Goal: Book appointment/travel/reservation

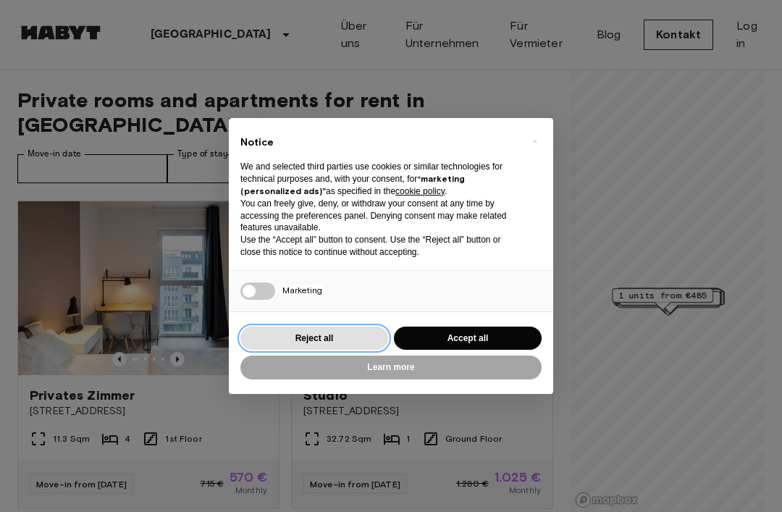
click at [341, 332] on button "Reject all" at bounding box center [314, 339] width 148 height 24
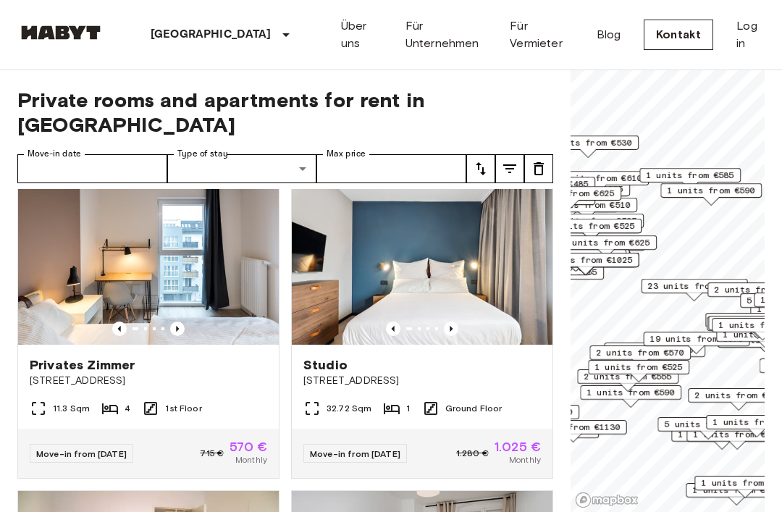
scroll to position [24, 0]
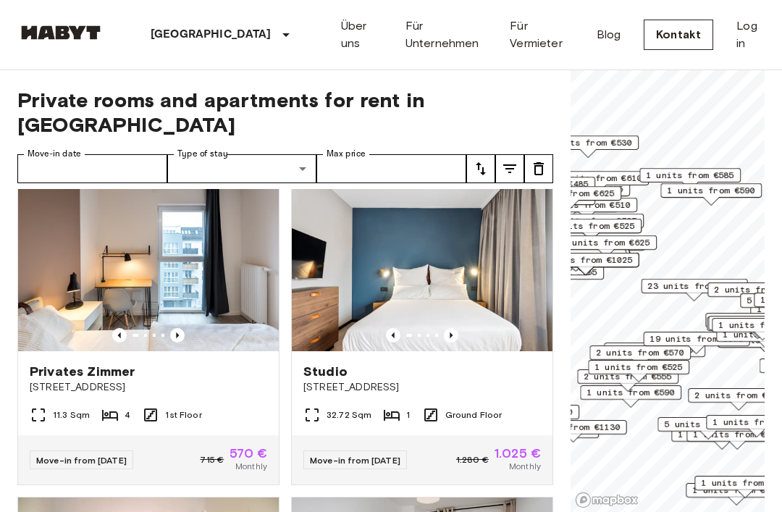
click at [137, 324] on img at bounding box center [148, 264] width 261 height 174
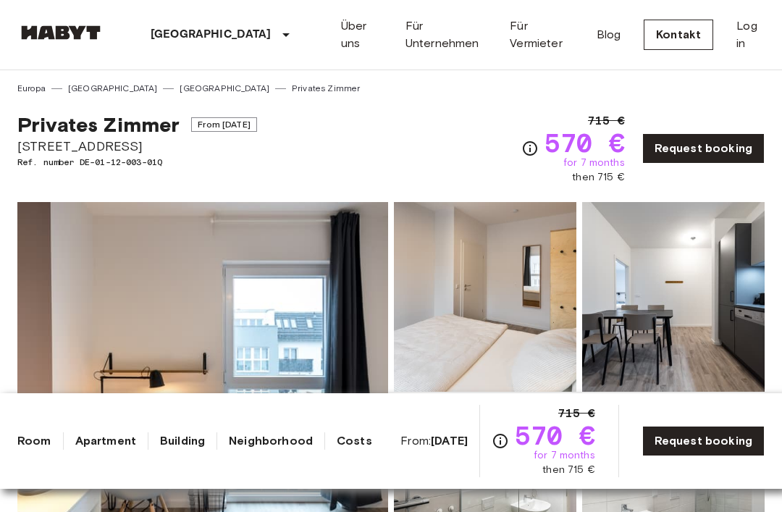
click at [713, 442] on link "Request booking" at bounding box center [703, 441] width 122 height 30
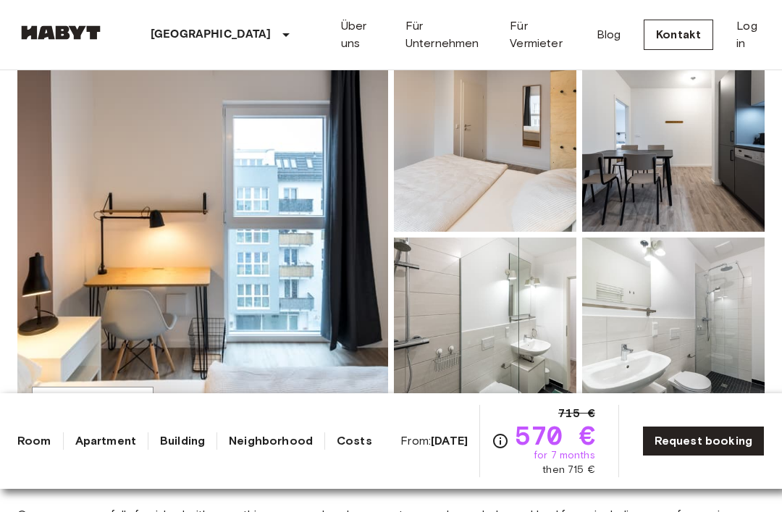
scroll to position [159, 0]
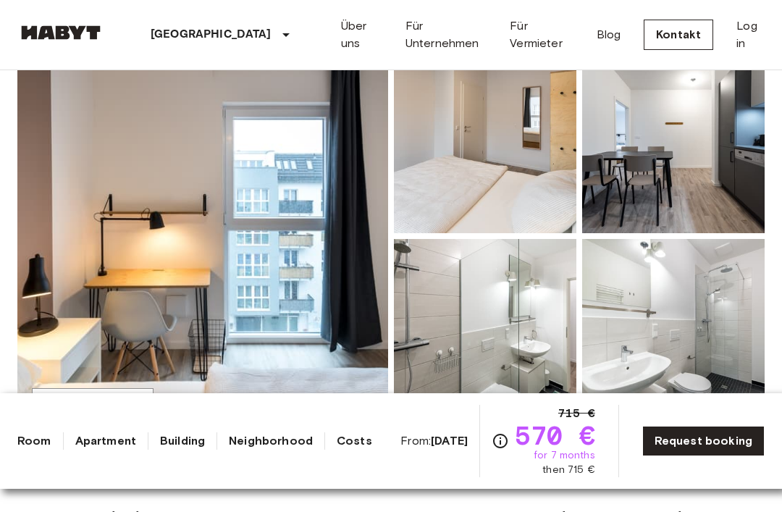
click at [287, 253] on img at bounding box center [202, 235] width 371 height 385
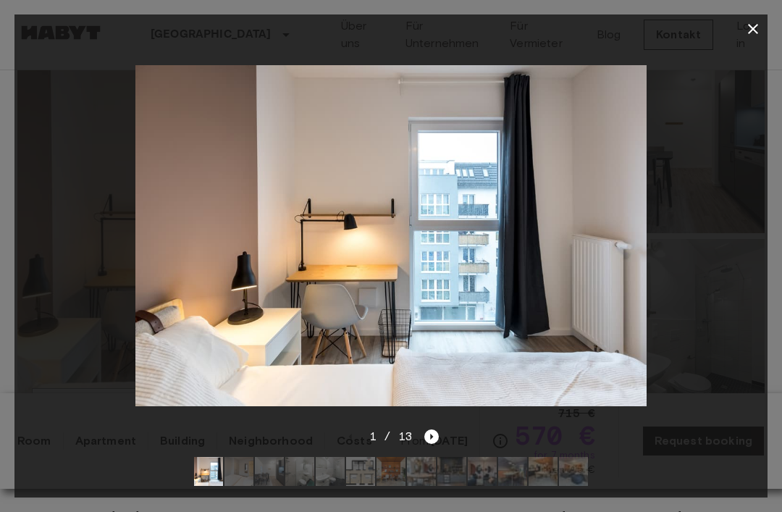
click at [655, 278] on div at bounding box center [390, 235] width 753 height 385
click at [433, 440] on icon "Next image" at bounding box center [431, 436] width 14 height 14
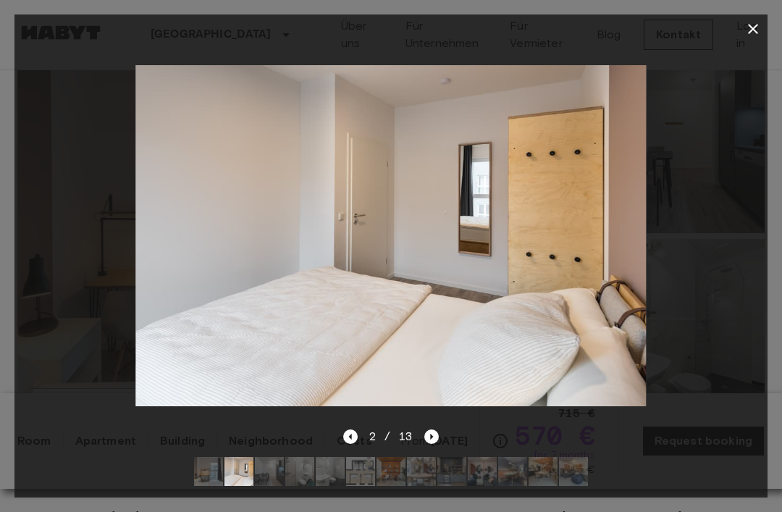
click at [433, 436] on icon "Next image" at bounding box center [431, 436] width 14 height 14
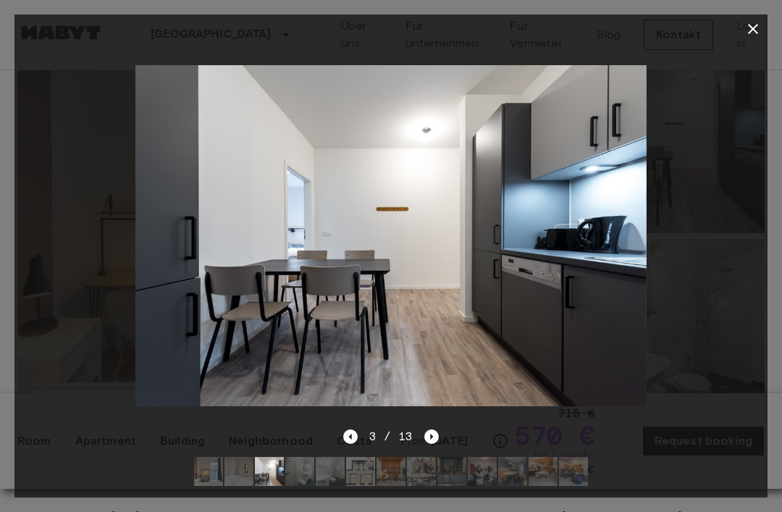
click at [432, 438] on icon "Next image" at bounding box center [431, 436] width 14 height 14
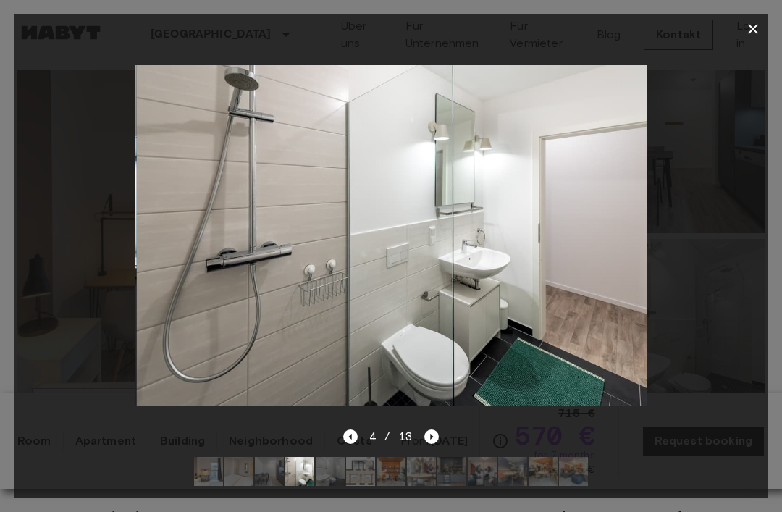
click at [427, 439] on icon "Next image" at bounding box center [431, 436] width 14 height 14
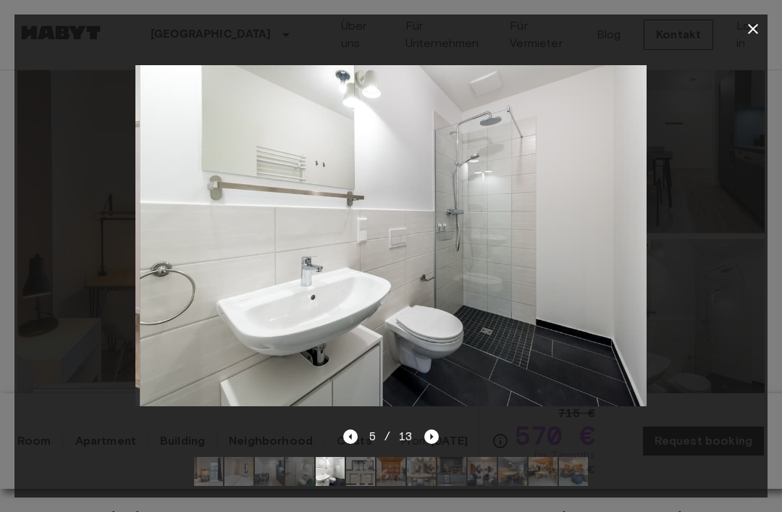
click at [437, 439] on icon "Next image" at bounding box center [431, 436] width 14 height 14
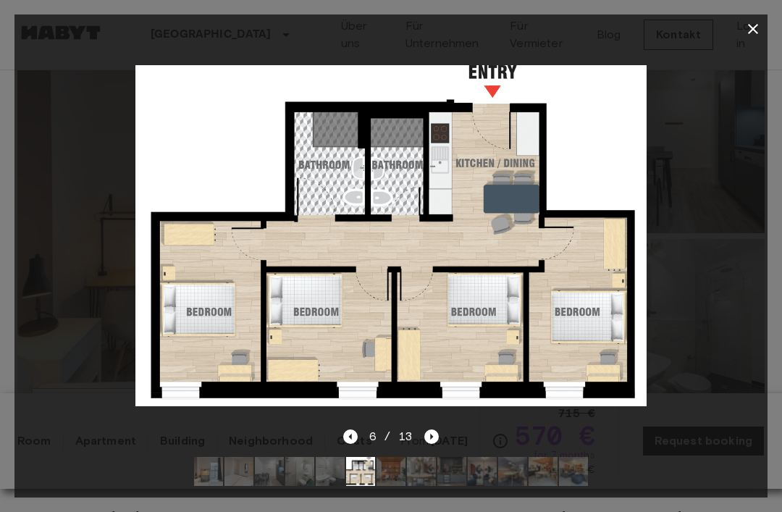
click at [435, 441] on icon "Next image" at bounding box center [431, 436] width 14 height 14
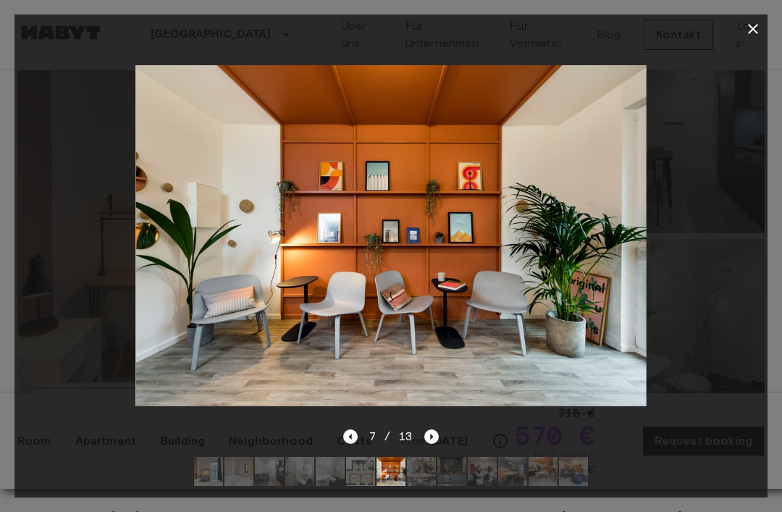
click at [436, 440] on icon "Next image" at bounding box center [431, 436] width 14 height 14
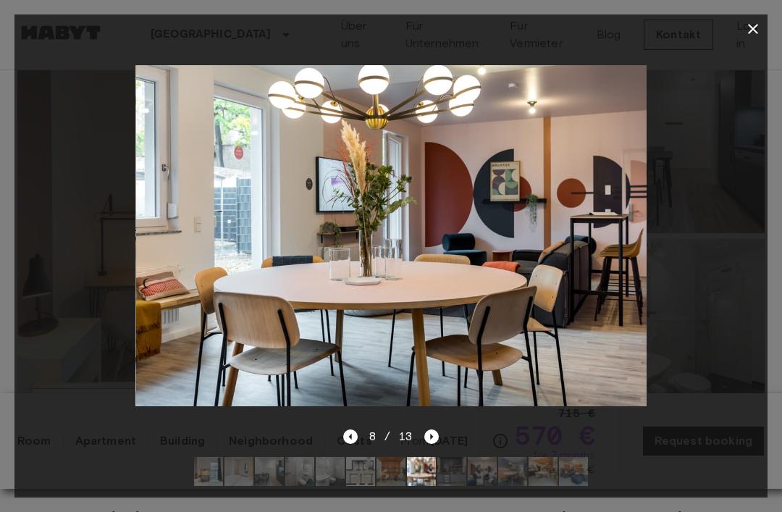
click at [437, 439] on icon "Next image" at bounding box center [431, 436] width 14 height 14
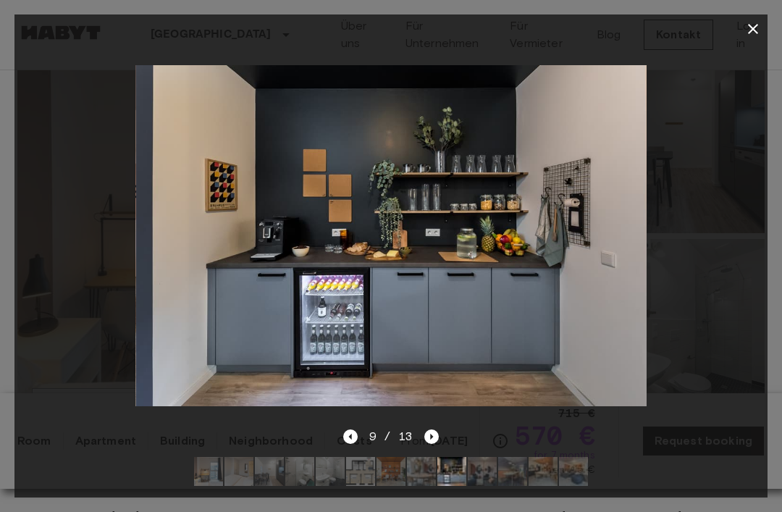
click at [431, 440] on icon "Next image" at bounding box center [431, 436] width 14 height 14
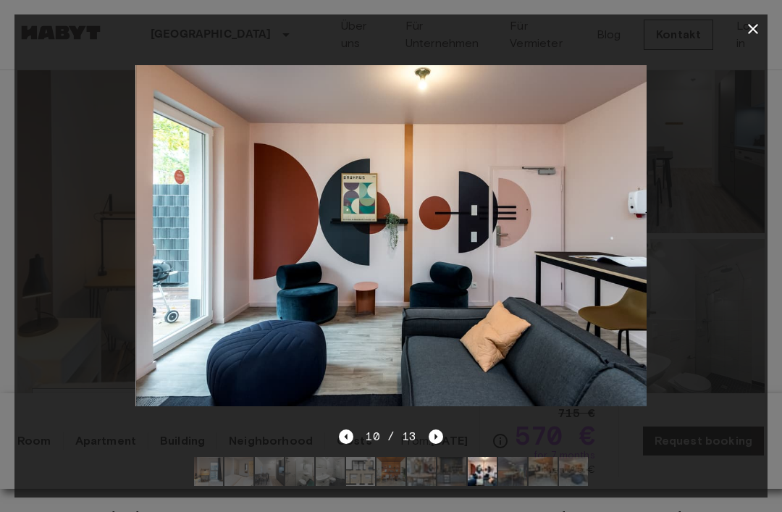
click at [433, 441] on icon "Next image" at bounding box center [436, 436] width 14 height 14
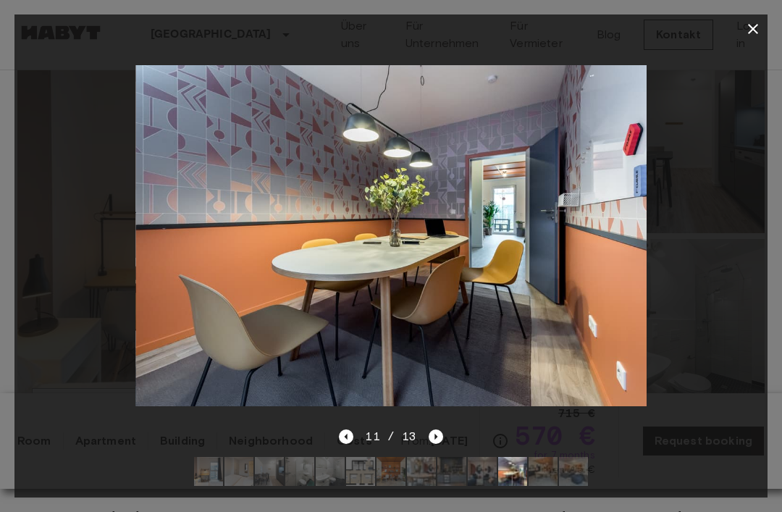
click at [437, 440] on icon "Next image" at bounding box center [436, 436] width 14 height 14
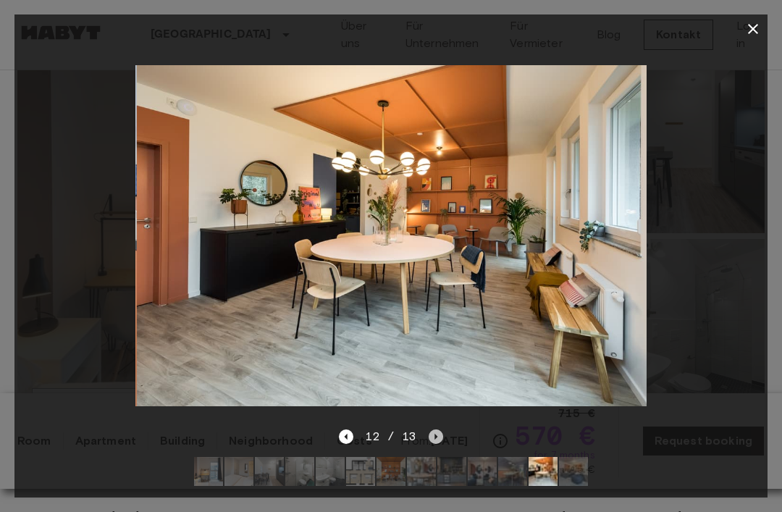
click at [435, 437] on icon "Next image" at bounding box center [436, 437] width 3 height 6
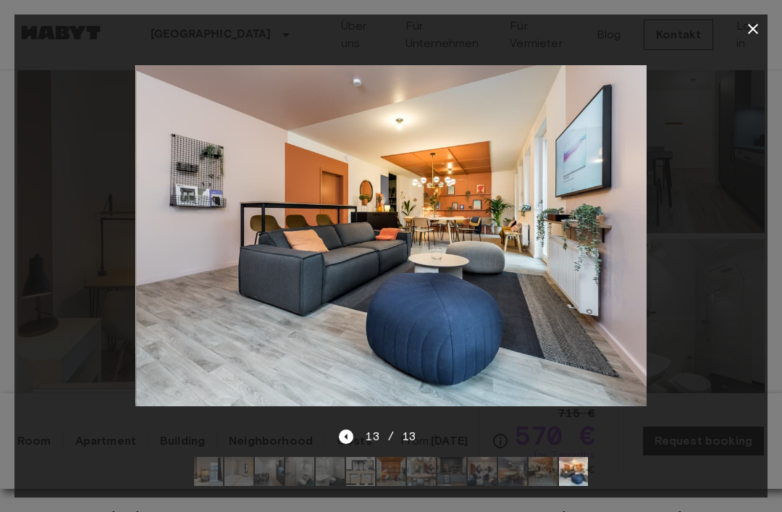
click at [433, 440] on div "13 / 13" at bounding box center [391, 436] width 104 height 17
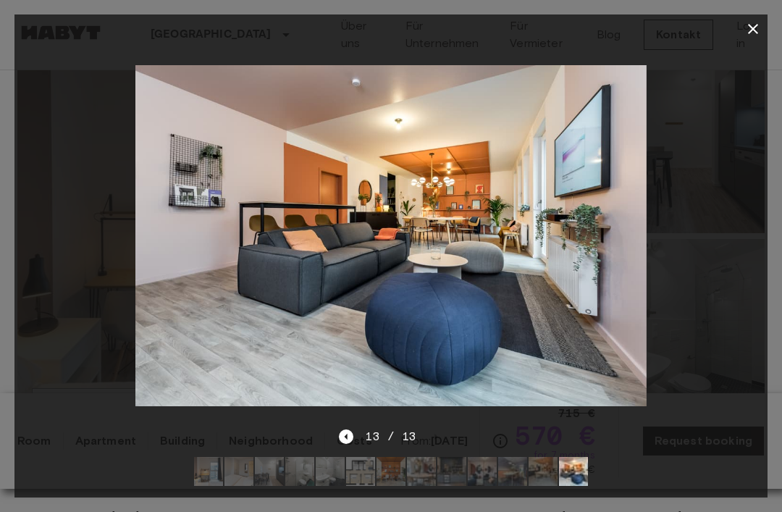
click at [419, 437] on div "13 / 13" at bounding box center [391, 436] width 104 height 17
click at [755, 29] on icon "button" at bounding box center [752, 28] width 17 height 17
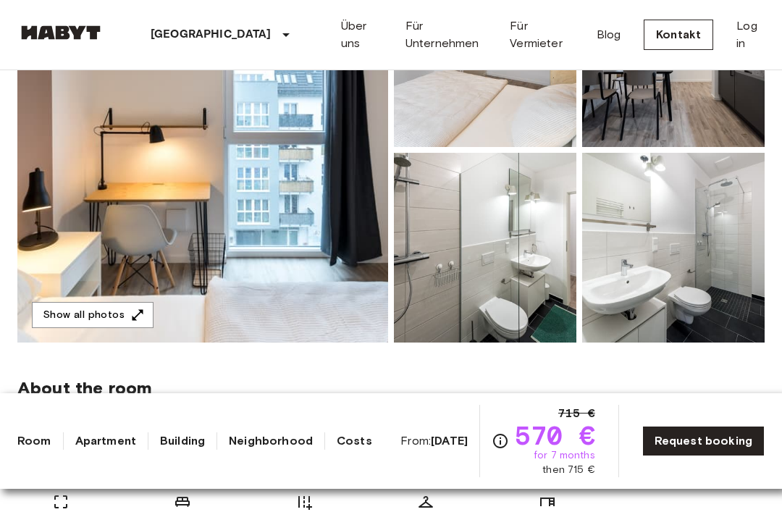
scroll to position [246, 0]
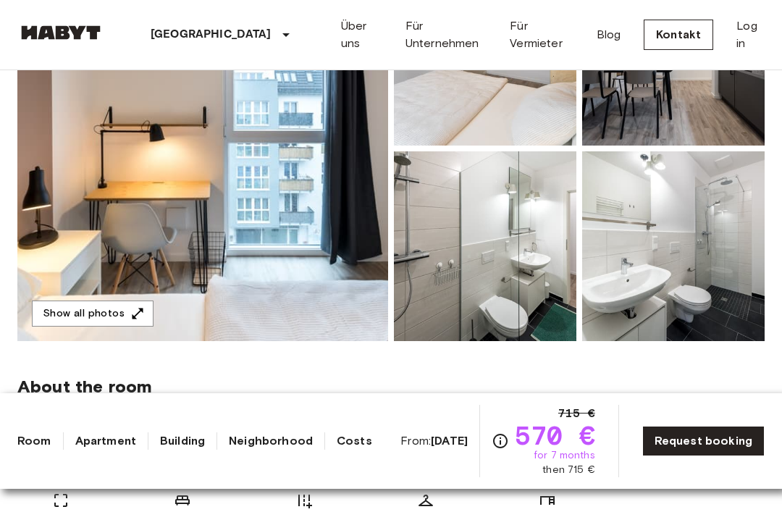
click at [453, 441] on b "Aug 20 2025" at bounding box center [449, 441] width 37 height 14
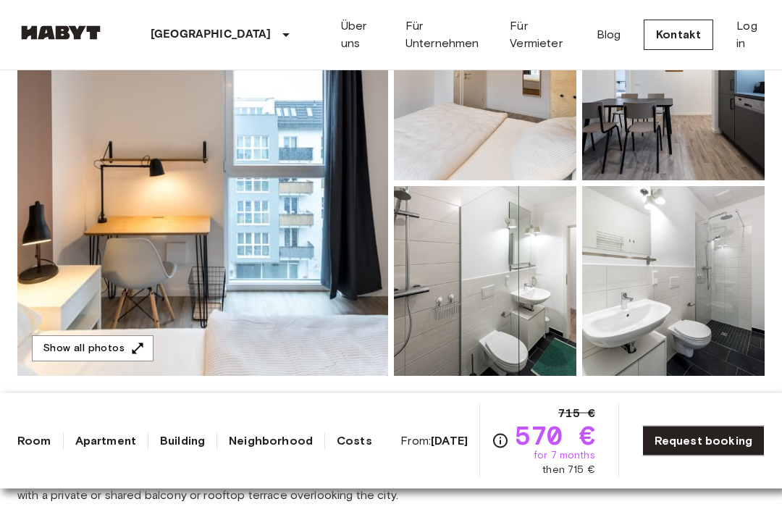
scroll to position [216, 0]
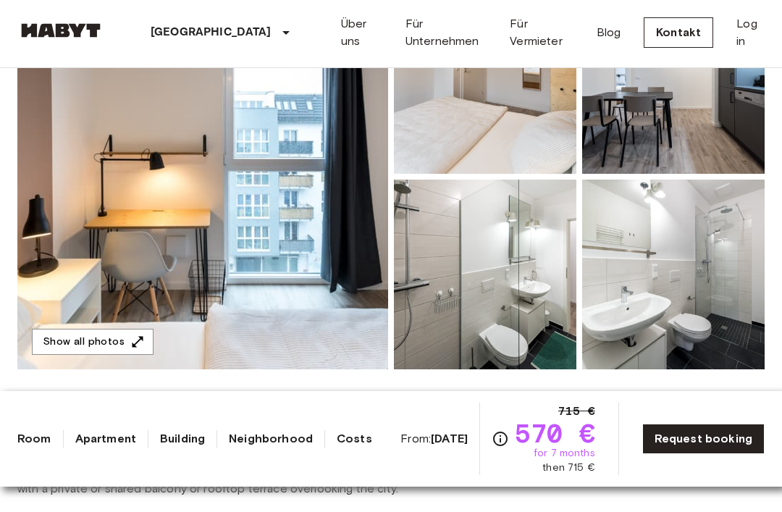
click at [705, 456] on link "Request booking" at bounding box center [703, 441] width 122 height 30
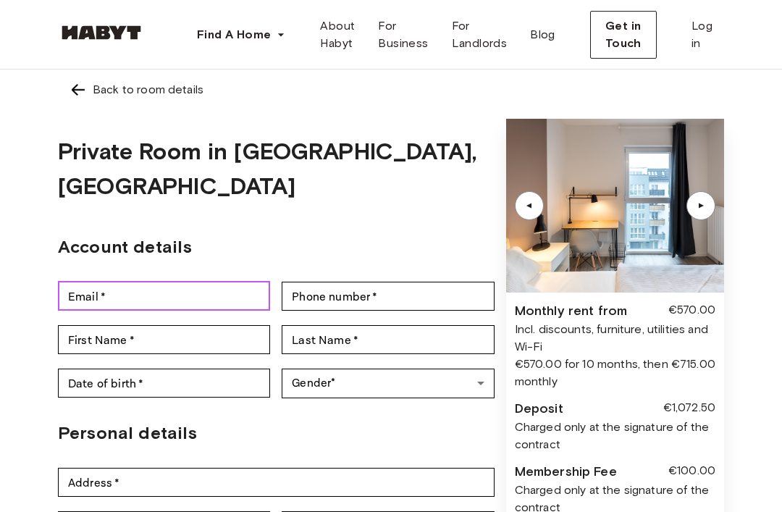
click at [148, 282] on input "Email   *" at bounding box center [164, 296] width 212 height 29
click at [202, 282] on input "Email   *" at bounding box center [164, 296] width 212 height 29
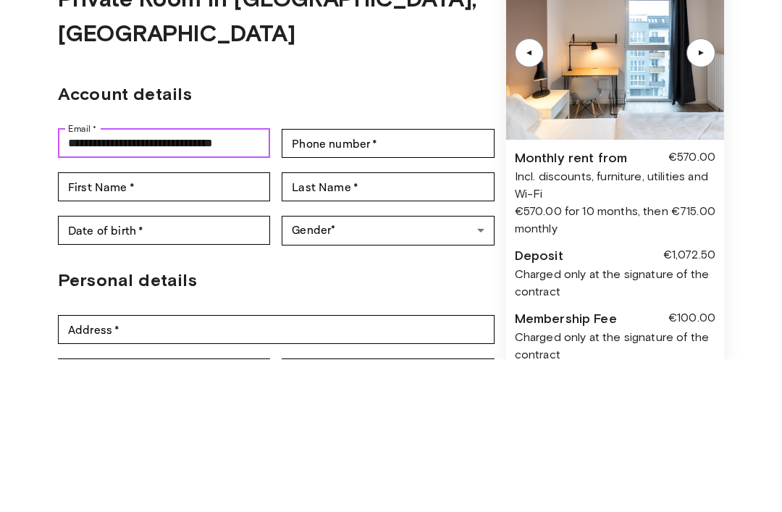
type input "**********"
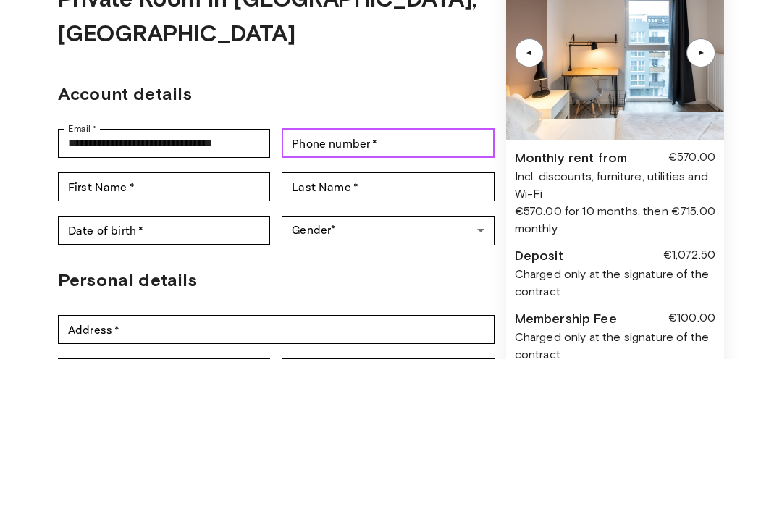
click at [403, 282] on input "Phone number   *" at bounding box center [388, 296] width 212 height 29
type input "**********"
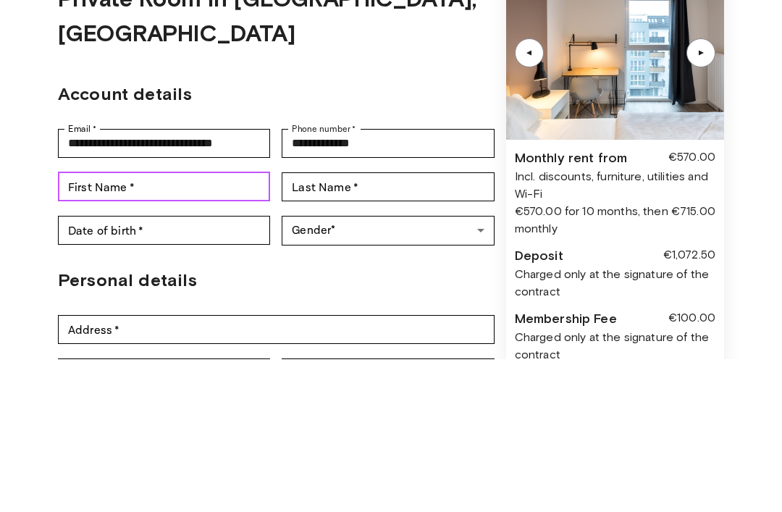
click at [164, 325] on input "First Name   *" at bounding box center [164, 339] width 212 height 29
type input "*****"
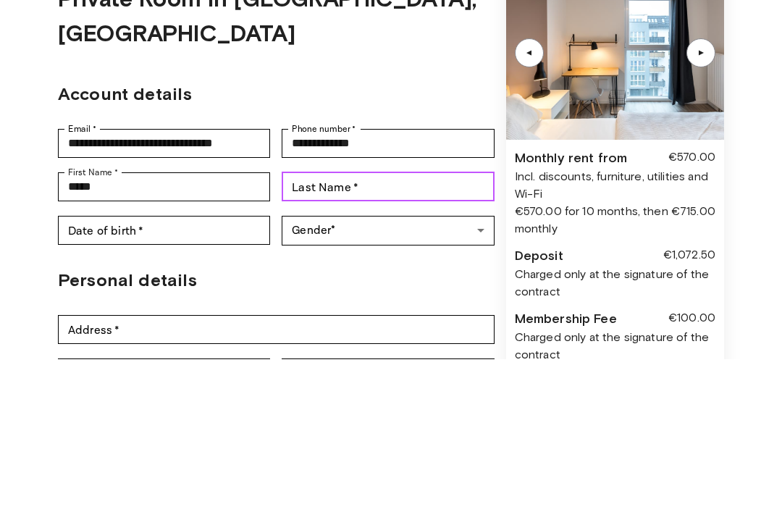
click at [371, 325] on input "Last Name   *" at bounding box center [388, 339] width 212 height 29
type input "**********"
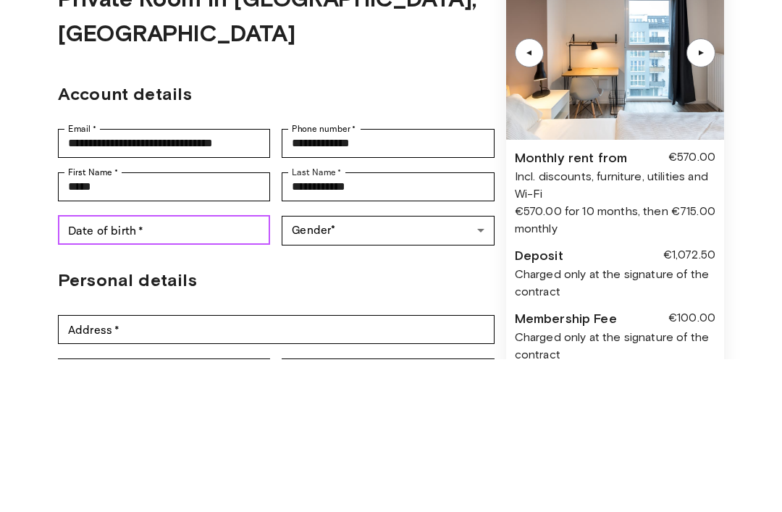
click at [180, 369] on input "Date of birth   *" at bounding box center [164, 383] width 212 height 29
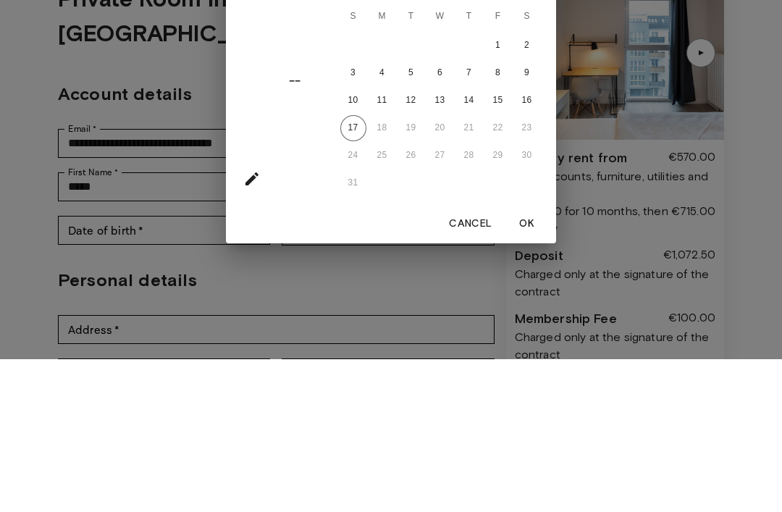
scroll to position [153, 0]
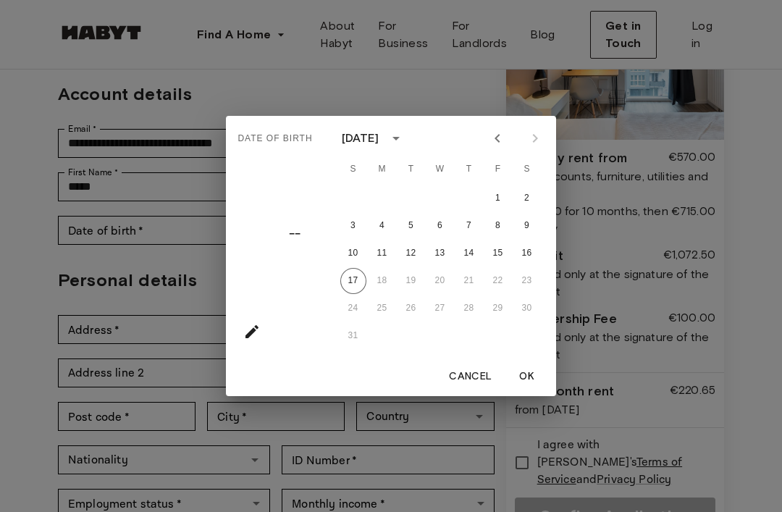
click at [765, 322] on div "Date of birth –– August 2025 S M T W T F S 1 2 3 4 5 6 7 8 9 10 11 12 13 14 15 …" at bounding box center [391, 256] width 782 height 512
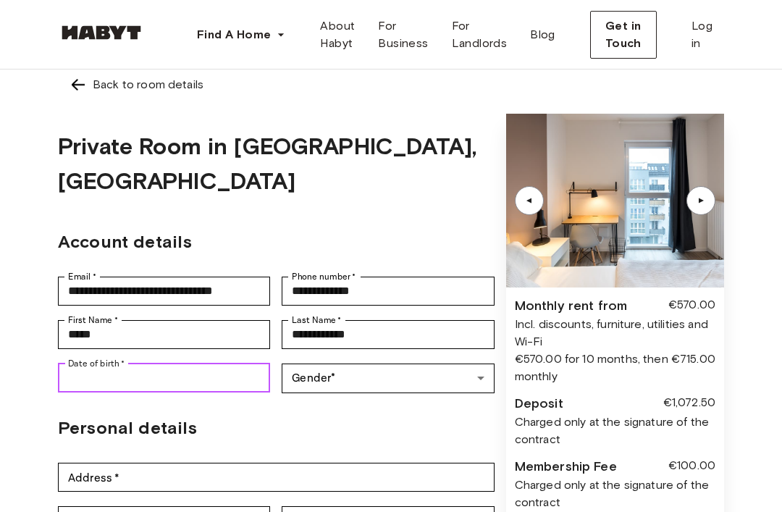
scroll to position [0, 0]
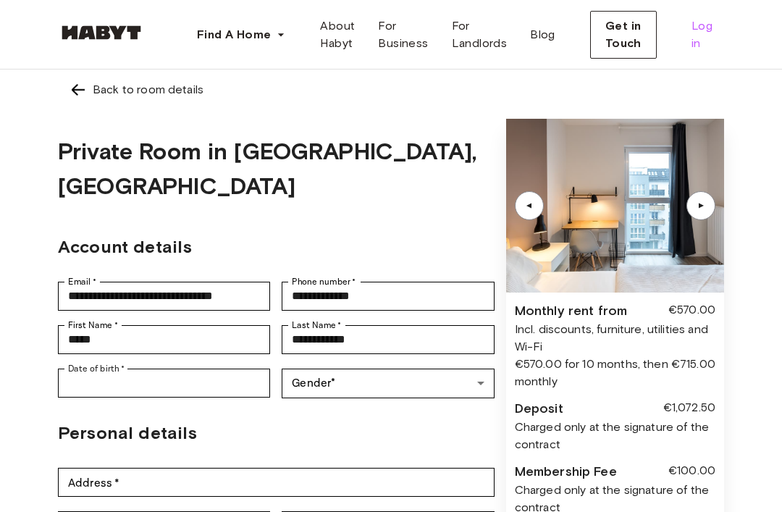
click at [705, 38] on span "Log in" at bounding box center [702, 34] width 21 height 35
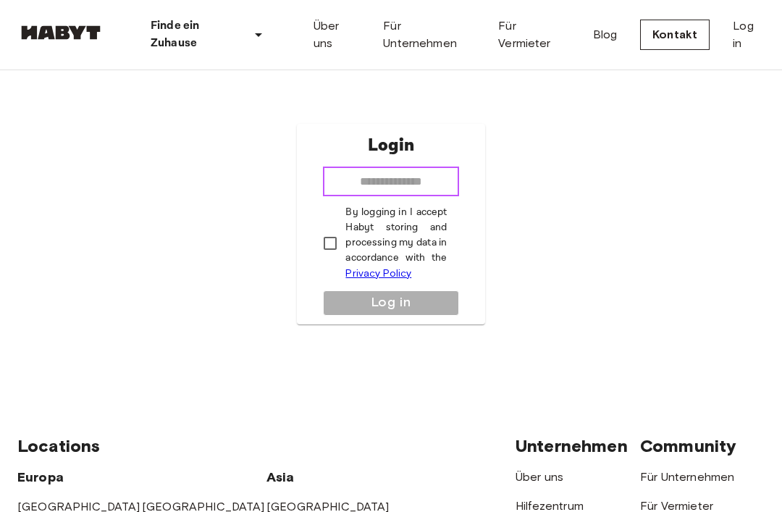
click at [368, 196] on input "email" at bounding box center [390, 181] width 135 height 29
type input "**********"
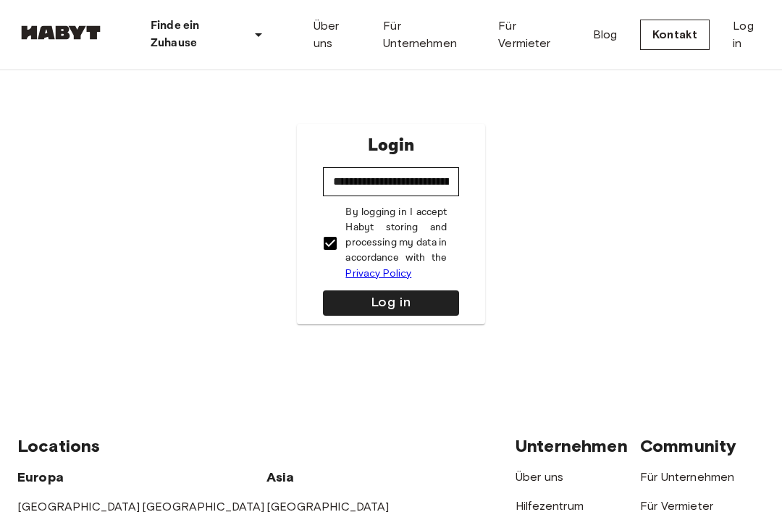
click at [415, 316] on button "Log in" at bounding box center [390, 302] width 135 height 25
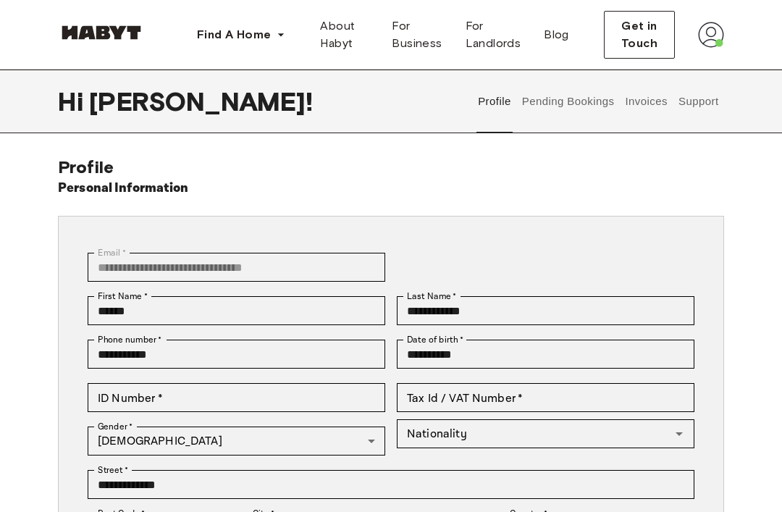
click at [576, 105] on button "Pending Bookings" at bounding box center [568, 102] width 96 height 64
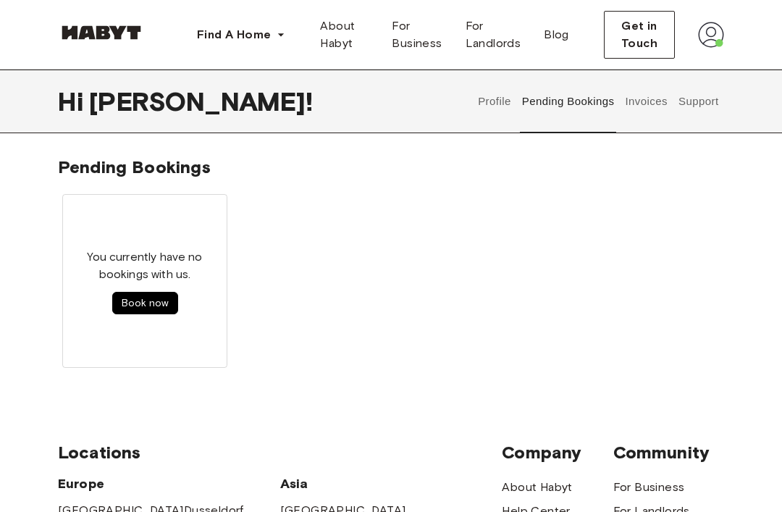
click at [499, 107] on button "Profile" at bounding box center [495, 102] width 37 height 64
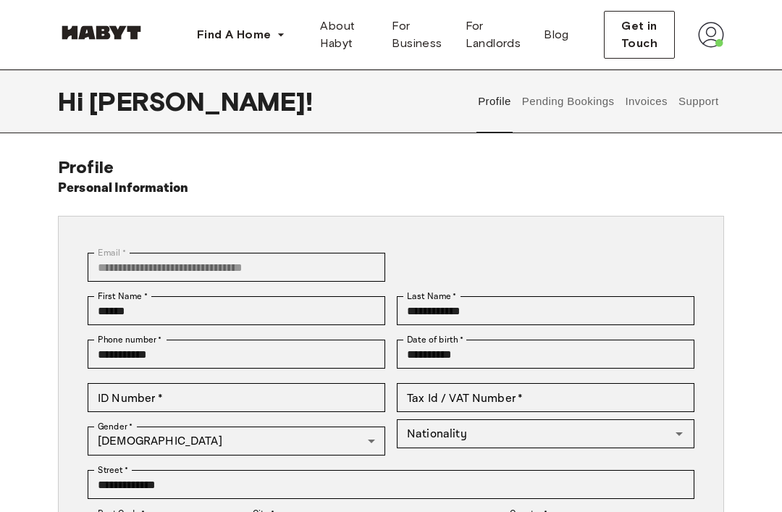
click at [708, 104] on button "Support" at bounding box center [698, 102] width 44 height 64
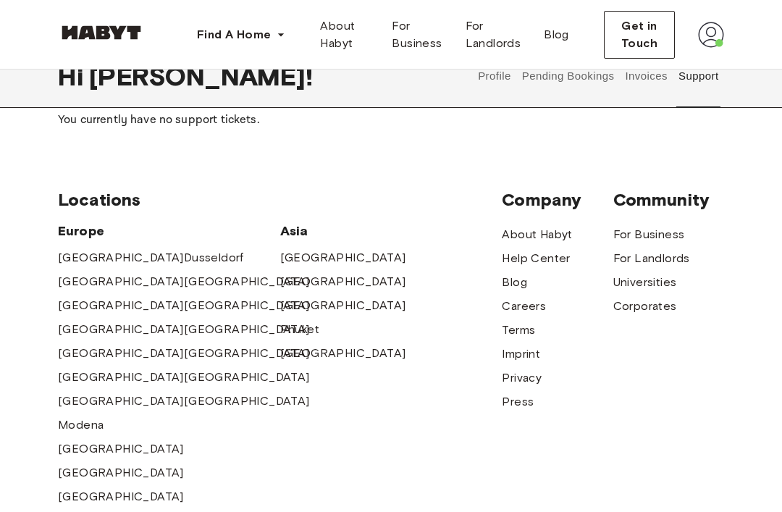
scroll to position [139, 0]
click at [68, 290] on span "[GEOGRAPHIC_DATA]" at bounding box center [121, 281] width 126 height 17
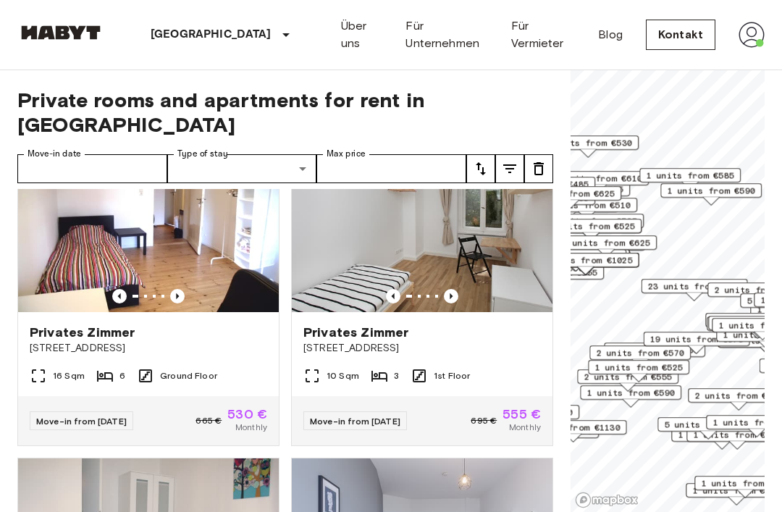
scroll to position [384, 0]
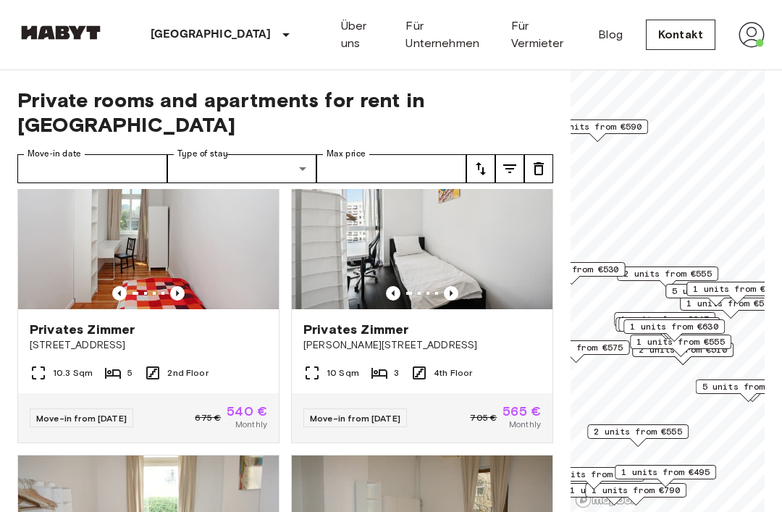
scroll to position [1667, 0]
